Goal: Register for event/course

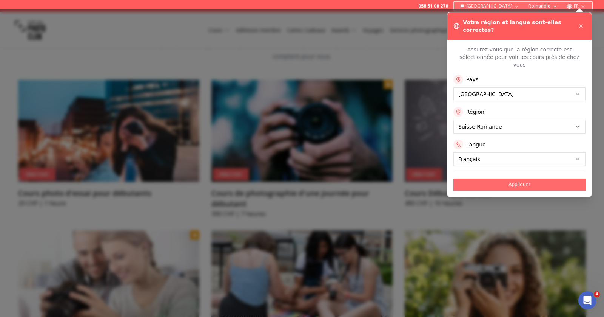
click at [533, 178] on button "Appliquer" at bounding box center [520, 184] width 132 height 12
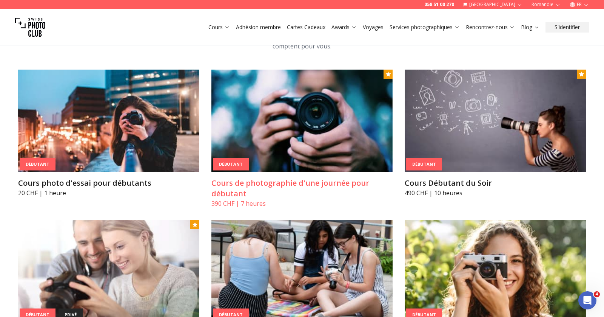
scroll to position [382, 0]
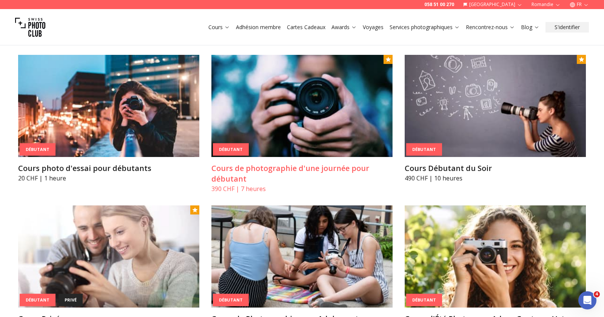
click at [331, 113] on img at bounding box center [302, 106] width 181 height 102
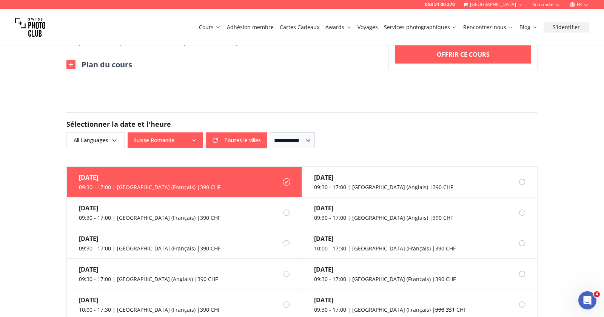
scroll to position [606, 0]
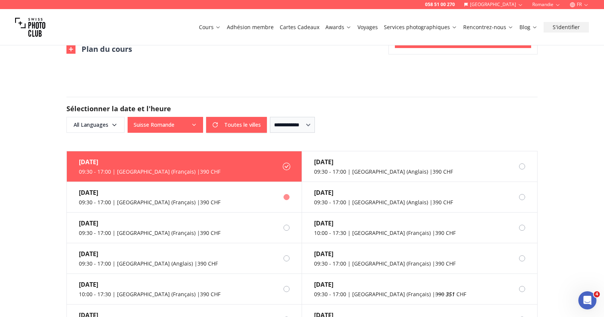
click at [287, 194] on div at bounding box center [287, 197] width 6 height 6
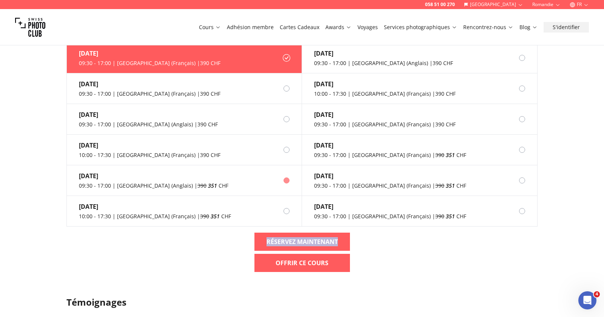
scroll to position [689, 0]
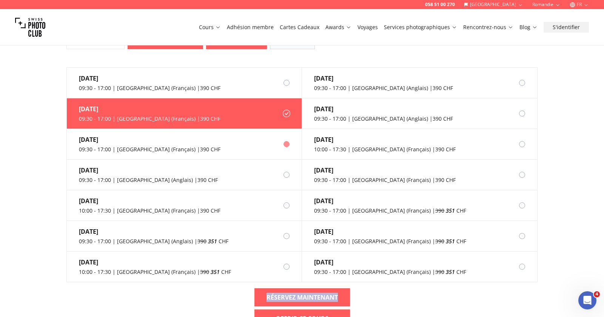
click at [287, 141] on div at bounding box center [287, 144] width 6 height 6
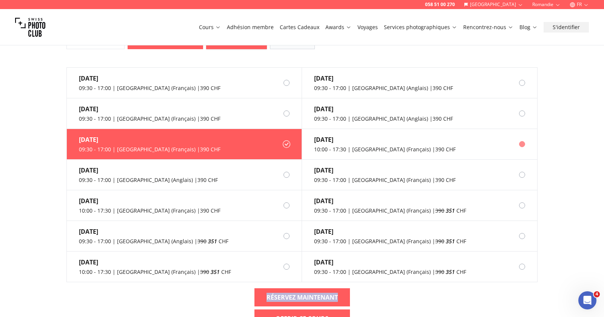
click at [522, 141] on div at bounding box center [522, 144] width 6 height 6
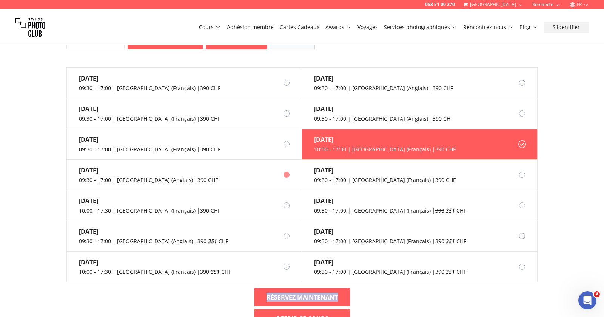
click at [285, 172] on div at bounding box center [287, 175] width 6 height 6
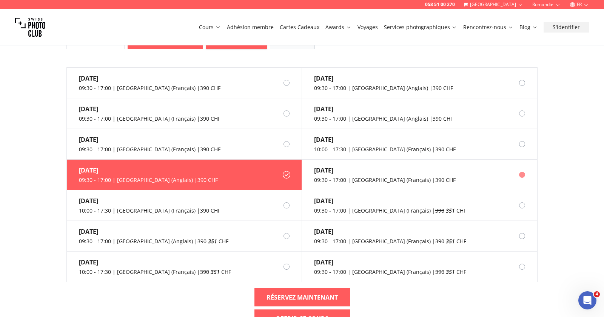
click at [525, 172] on div at bounding box center [522, 175] width 6 height 6
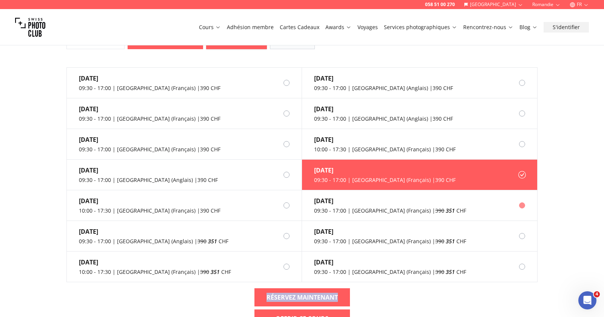
click at [524, 202] on div at bounding box center [522, 205] width 6 height 6
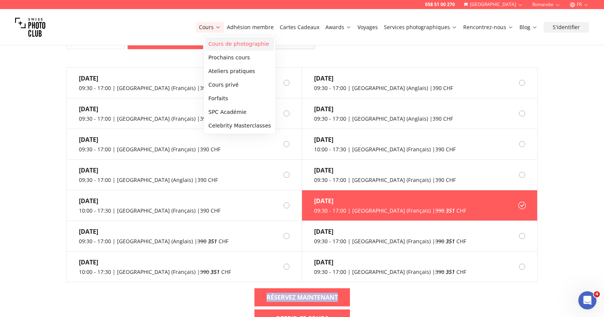
click at [218, 45] on link "Cours de photographie" at bounding box center [240, 44] width 69 height 14
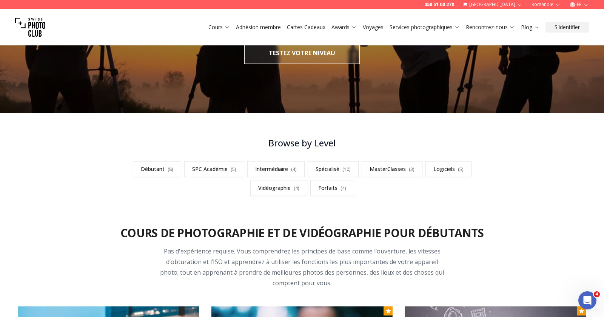
scroll to position [303, 0]
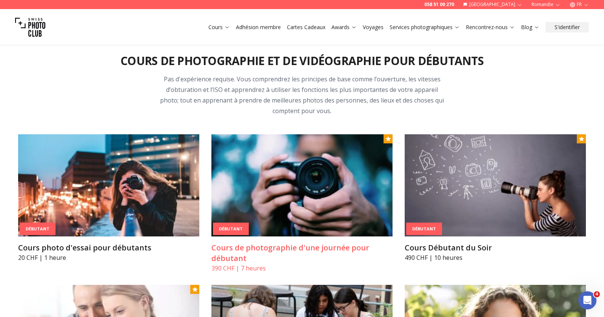
click at [275, 193] on img at bounding box center [302, 185] width 181 height 102
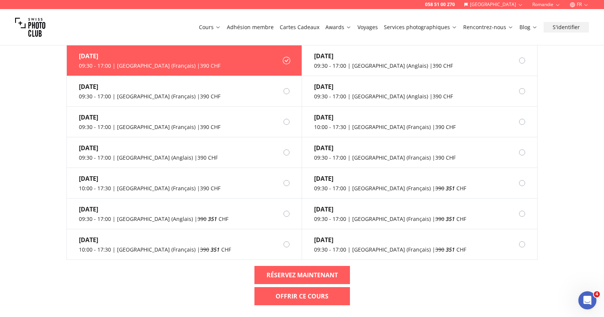
scroll to position [739, 0]
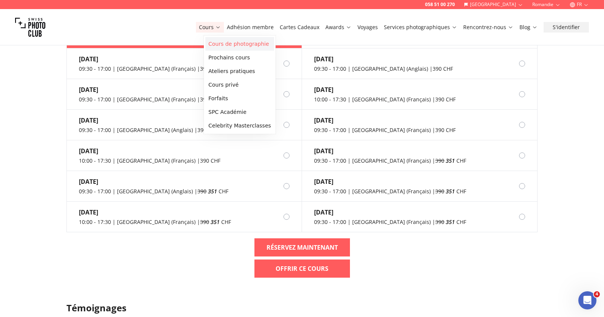
click at [217, 48] on link "Cours de photographie" at bounding box center [240, 44] width 69 height 14
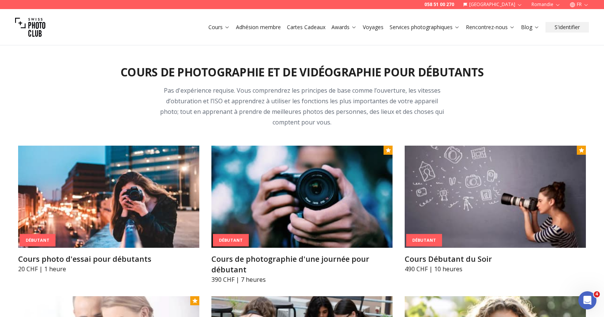
scroll to position [322, 0]
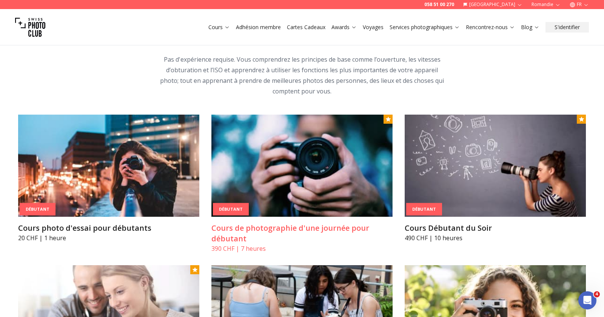
click at [297, 149] on img at bounding box center [302, 165] width 181 height 102
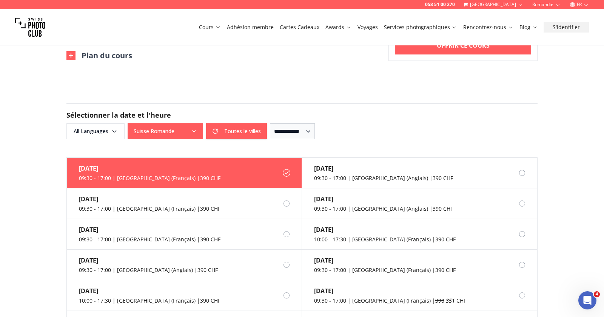
scroll to position [670, 0]
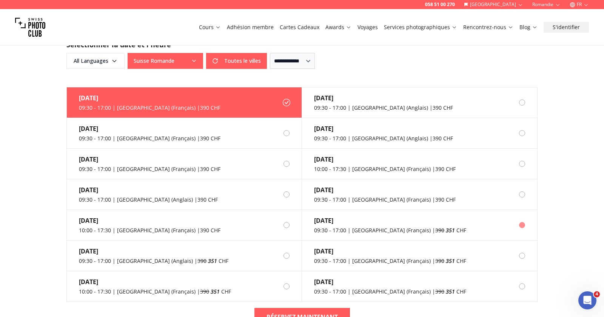
click at [524, 222] on div at bounding box center [522, 225] width 6 height 6
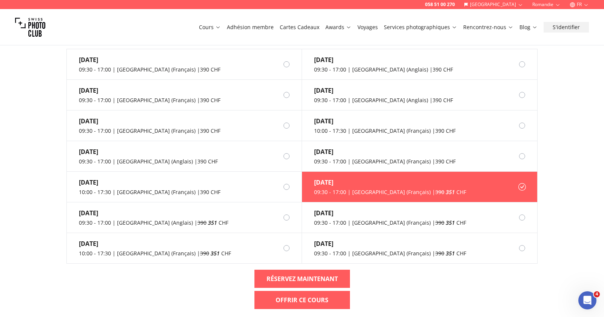
scroll to position [749, 0]
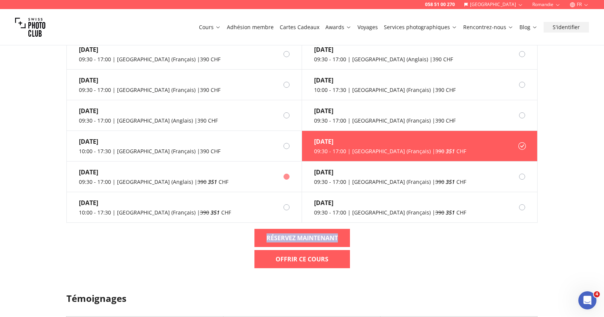
click at [285, 173] on div at bounding box center [287, 176] width 6 height 6
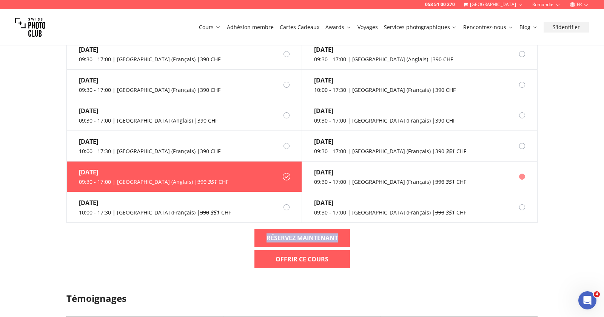
click at [524, 173] on div at bounding box center [522, 176] width 6 height 6
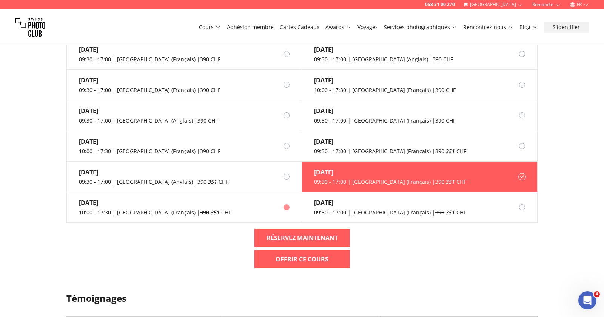
scroll to position [765, 0]
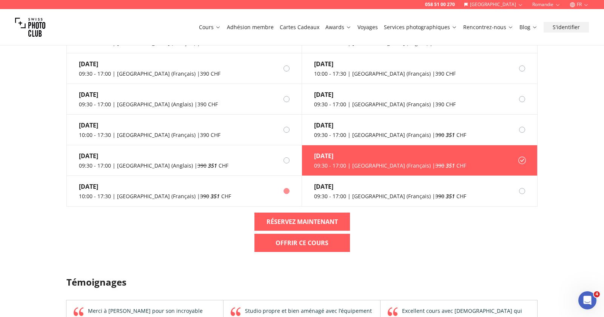
click at [286, 188] on div at bounding box center [287, 191] width 6 height 6
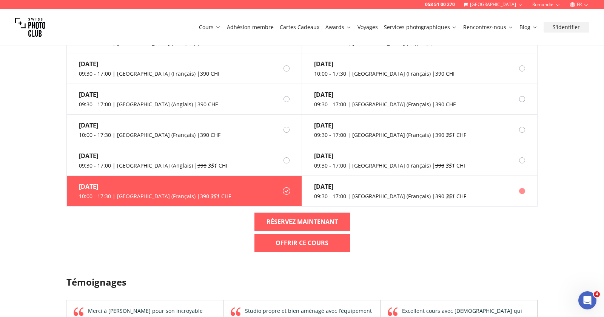
click at [524, 188] on div at bounding box center [522, 191] width 6 height 6
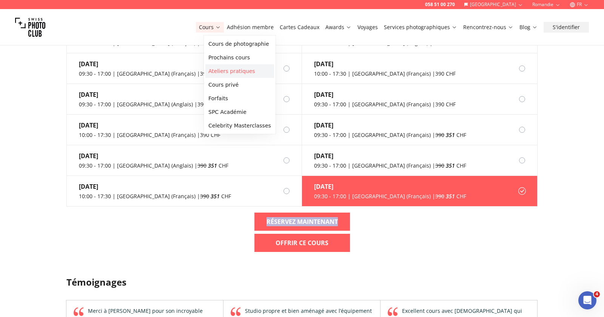
click at [228, 74] on link "Ateliers pratiques" at bounding box center [240, 71] width 69 height 14
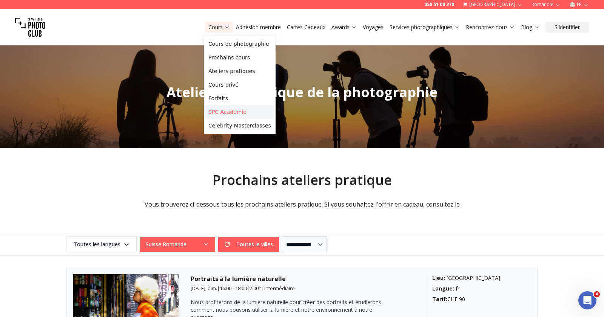
click at [228, 108] on link "SPC Académie" at bounding box center [240, 112] width 69 height 14
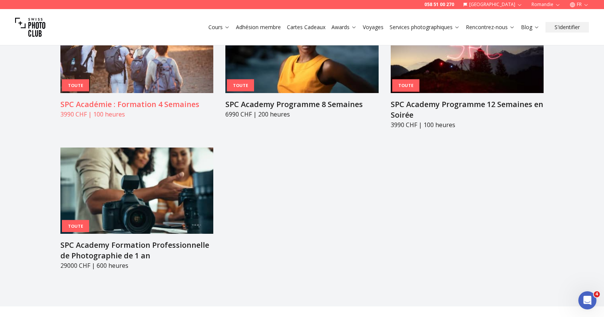
scroll to position [944, 0]
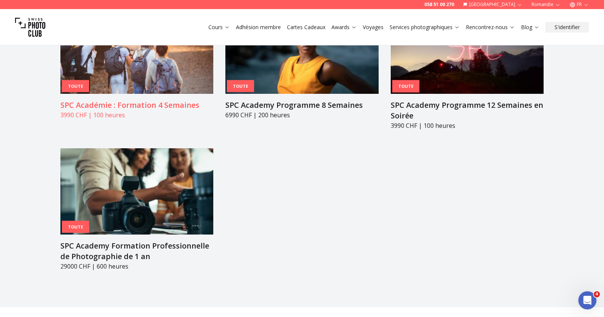
click at [177, 74] on article "Toute SPC Académie : Formation 4 Semaines 3990 CHF | 100 heures" at bounding box center [136, 64] width 153 height 112
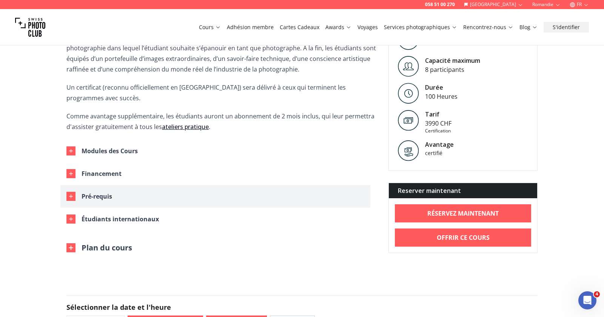
scroll to position [318, 0]
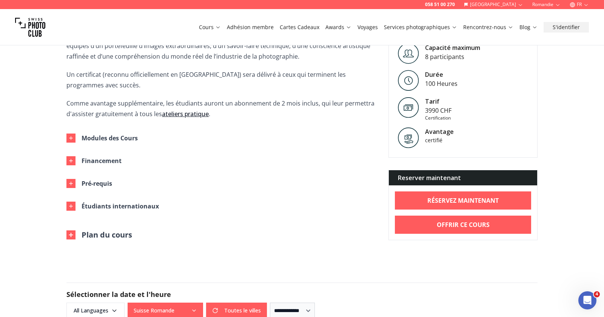
click at [71, 230] on img at bounding box center [70, 234] width 9 height 9
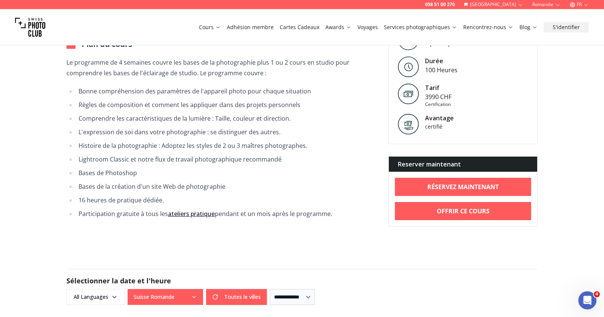
scroll to position [541, 0]
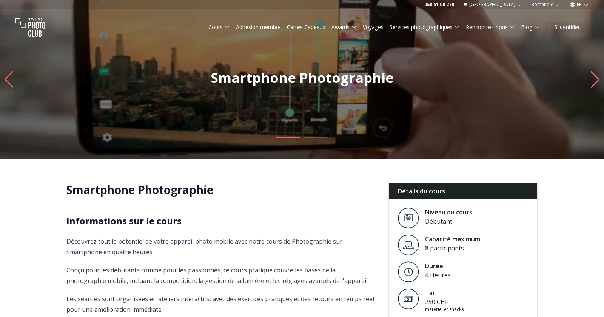
click at [581, 5] on button "FR" at bounding box center [579, 4] width 25 height 9
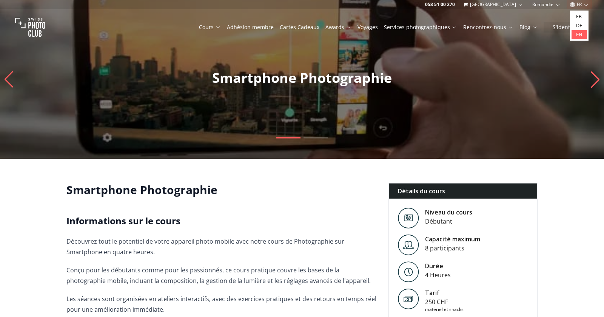
click at [580, 32] on link "en" at bounding box center [579, 34] width 15 height 9
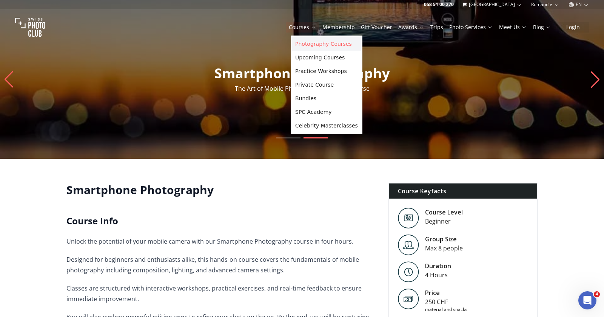
click at [304, 39] on link "Photography Courses" at bounding box center [326, 44] width 69 height 14
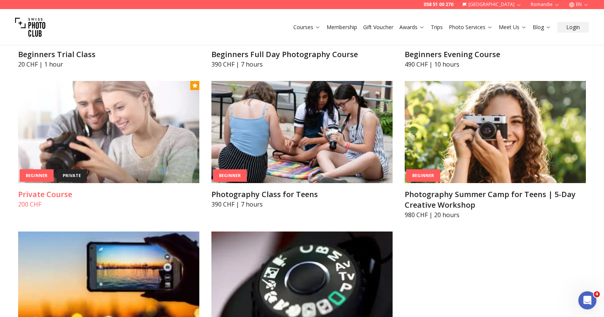
scroll to position [538, 0]
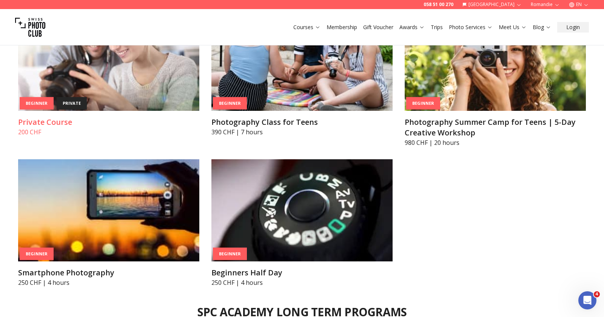
click at [132, 201] on img at bounding box center [108, 210] width 181 height 102
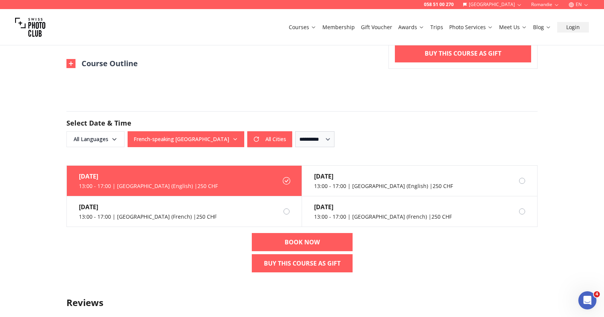
scroll to position [410, 0]
